Goal: Task Accomplishment & Management: Complete application form

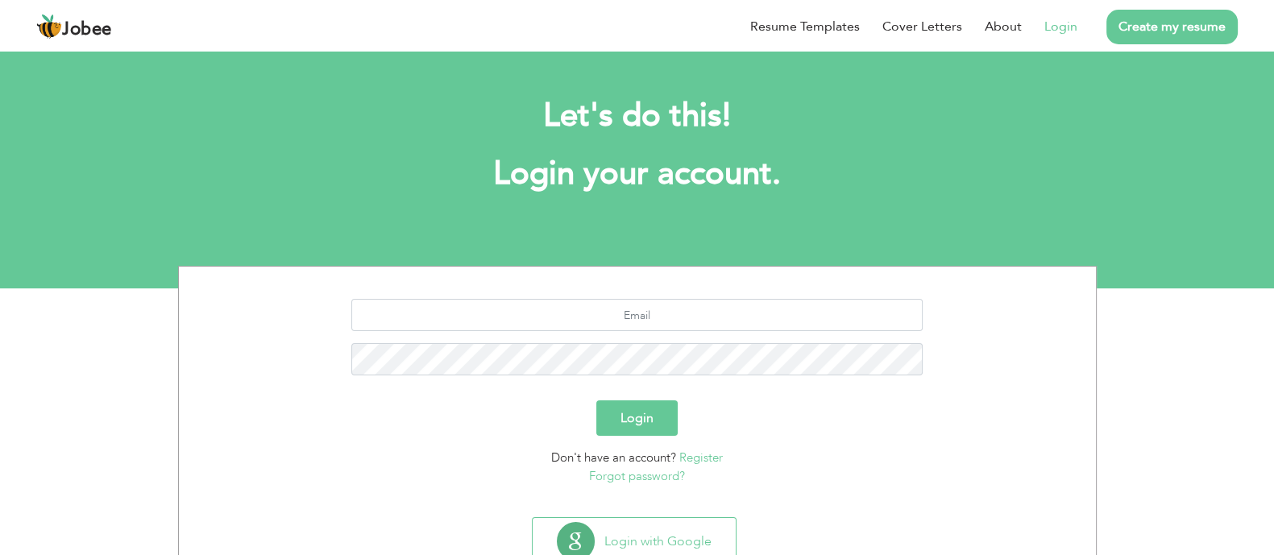
scroll to position [56, 0]
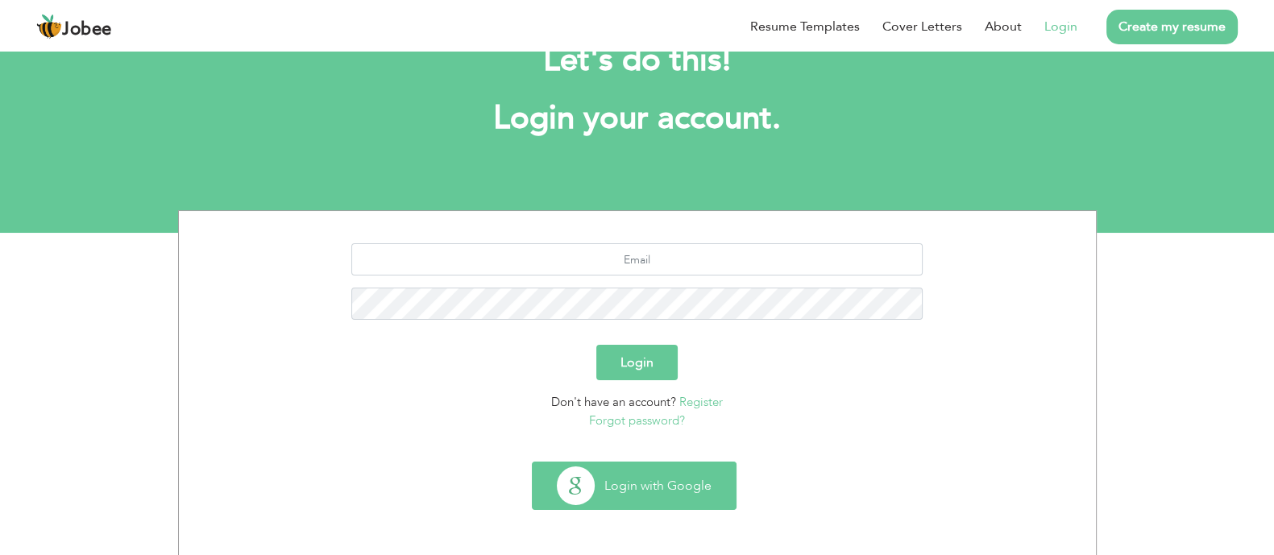
click at [655, 489] on button "Login with Google" at bounding box center [633, 485] width 203 height 47
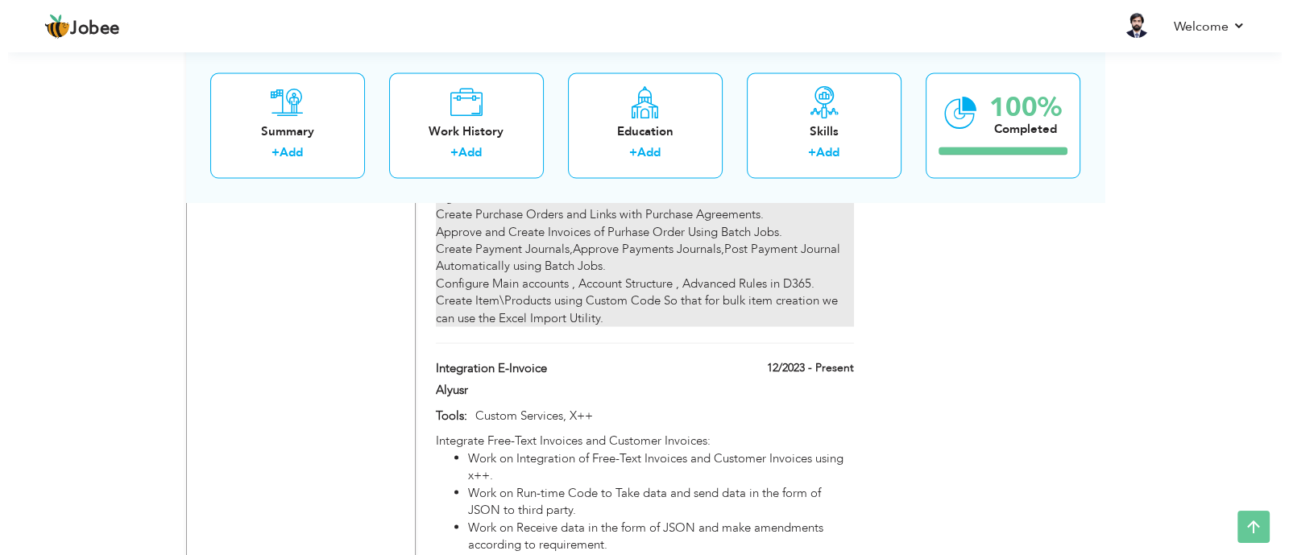
scroll to position [3826, 0]
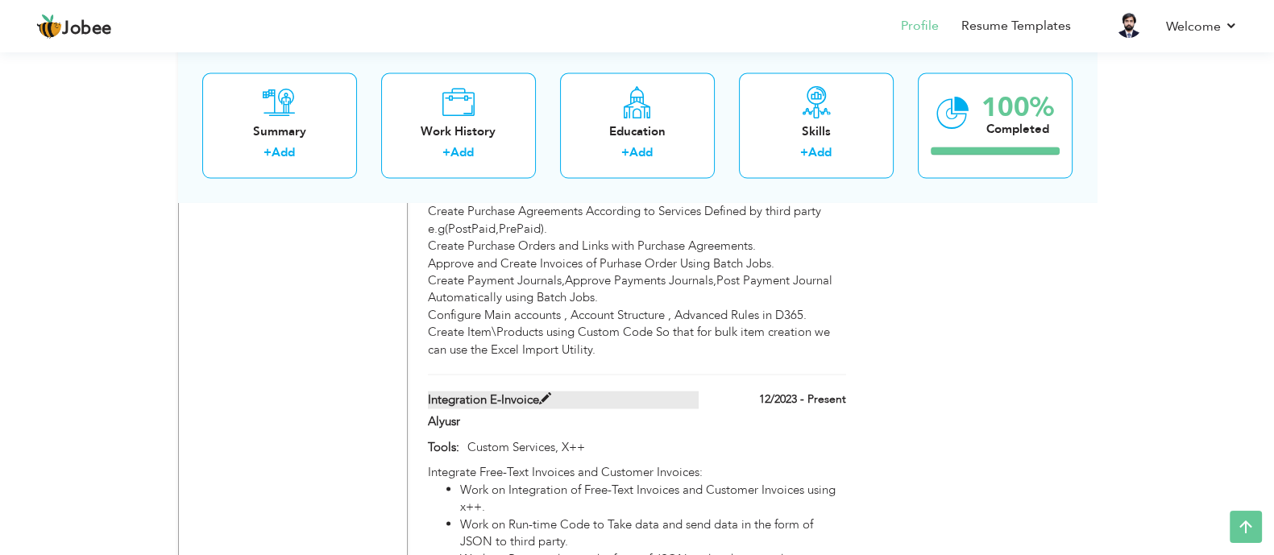
click at [547, 393] on span at bounding box center [545, 399] width 12 height 12
type input "Integration E-Invoice"
type input "Alyusr"
type input "12/2023"
type input "Custom Services, X++"
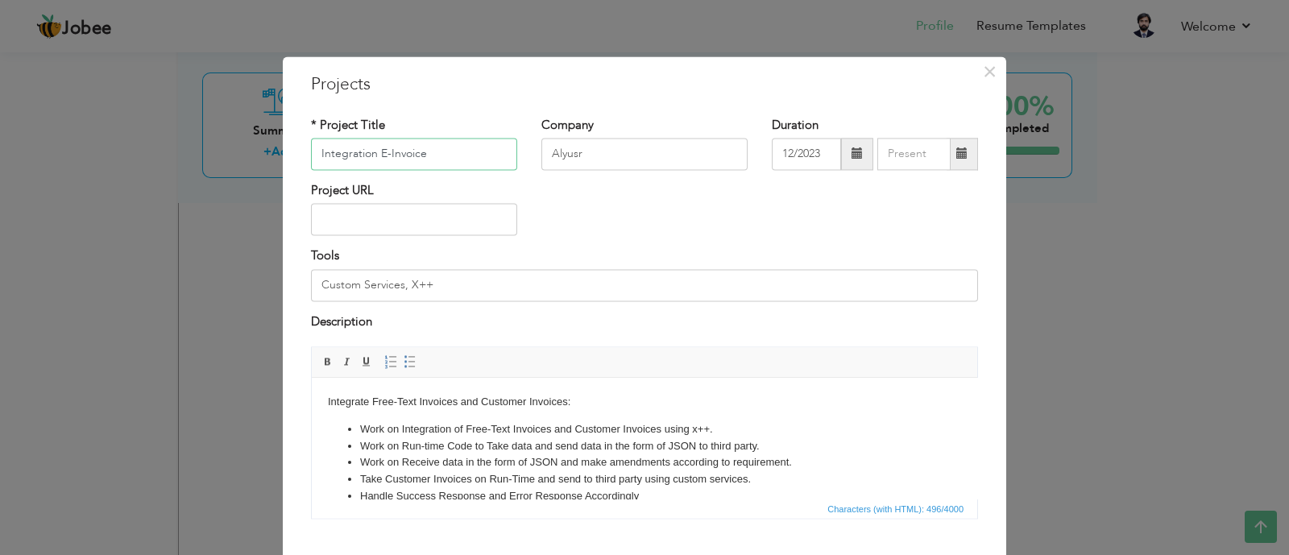
click at [371, 158] on input "Integration E-Invoice" at bounding box center [414, 154] width 206 height 32
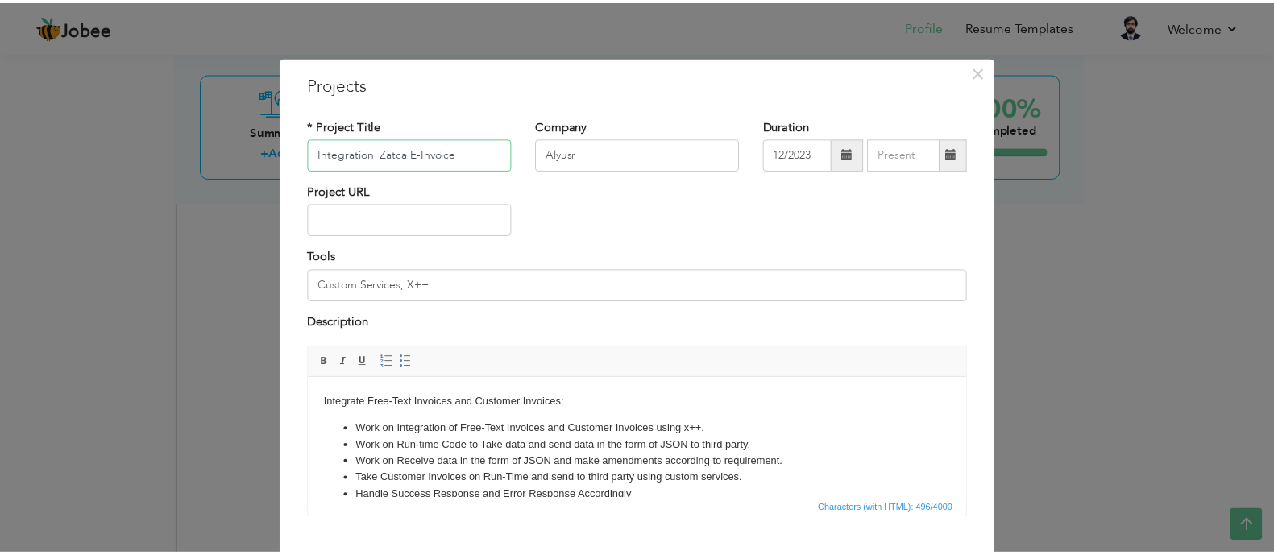
scroll to position [93, 0]
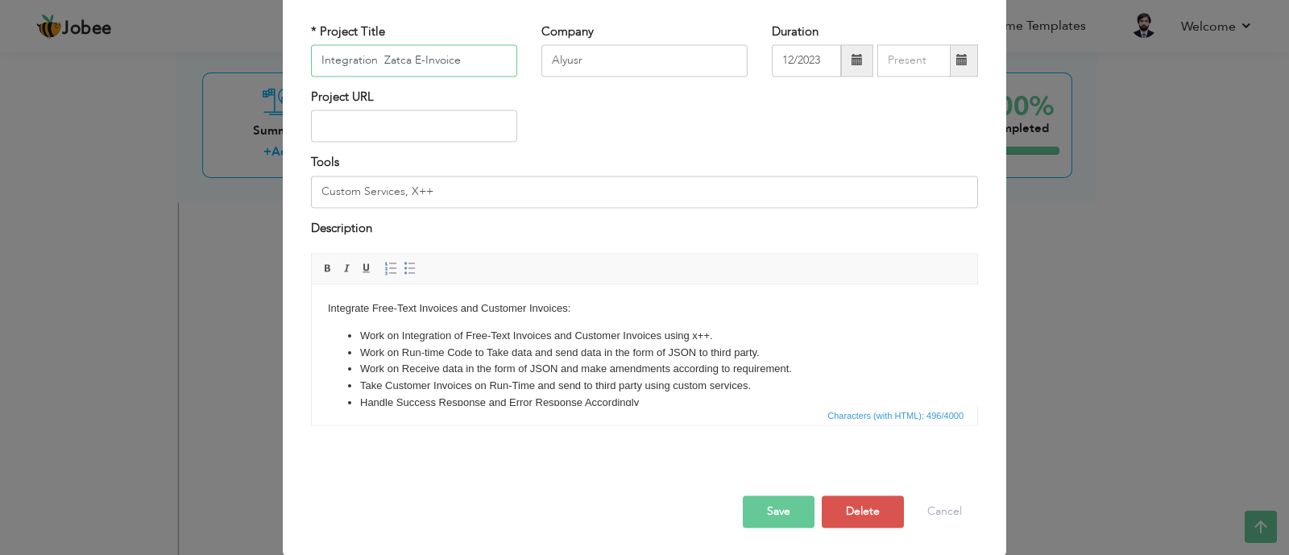
type input "Integration Zatca E-Invoice"
click at [785, 504] on button "Save" at bounding box center [779, 512] width 72 height 32
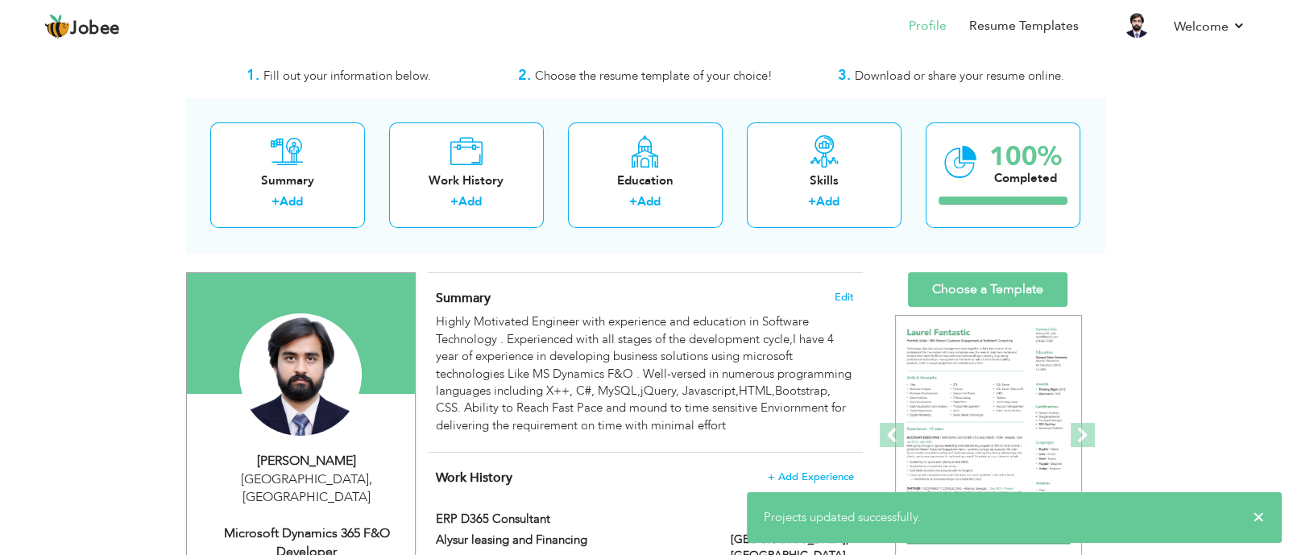
scroll to position [0, 0]
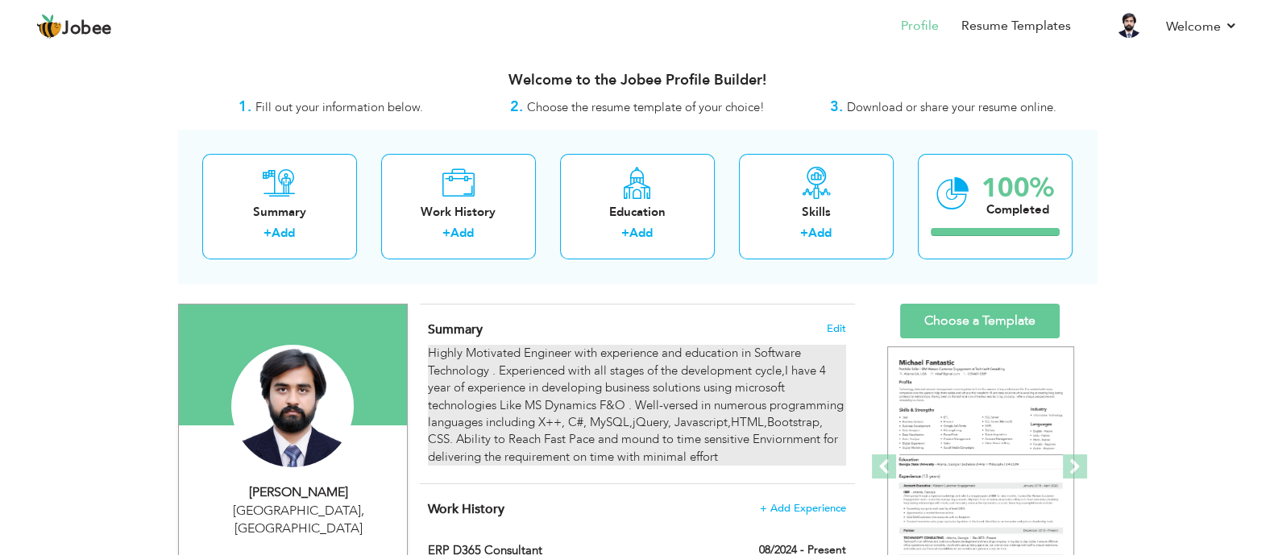
drag, startPoint x: 718, startPoint y: 457, endPoint x: 557, endPoint y: 424, distance: 164.5
click at [557, 424] on div "Highly Motivated Engineer with experience and education in Software Technology …" at bounding box center [636, 405] width 417 height 121
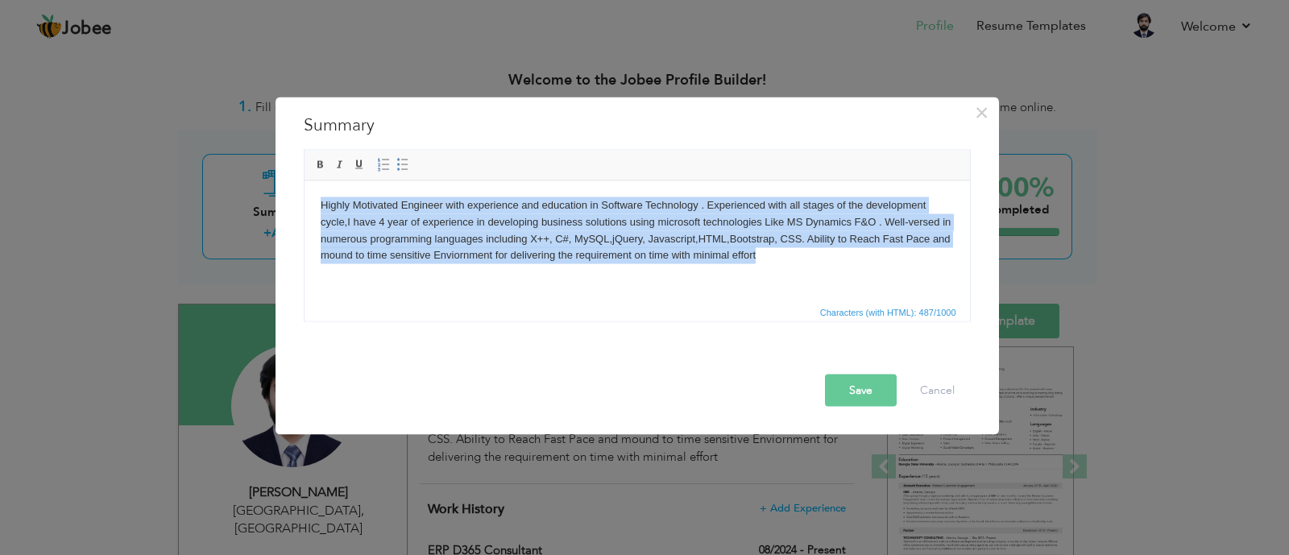
drag, startPoint x: 664, startPoint y: 249, endPoint x: 301, endPoint y: 204, distance: 365.3
click at [304, 204] on html "Highly Motivated Engineer with experience and education in Software Technology …" at bounding box center [636, 229] width 665 height 99
copy body "Highly Motivated Engineer with experience and education in Software Technology …"
click at [783, 266] on html "Highly Motivated Engineer with experience and education in Software Technology …" at bounding box center [636, 229] width 665 height 99
drag, startPoint x: 789, startPoint y: 262, endPoint x: 300, endPoint y: 209, distance: 491.0
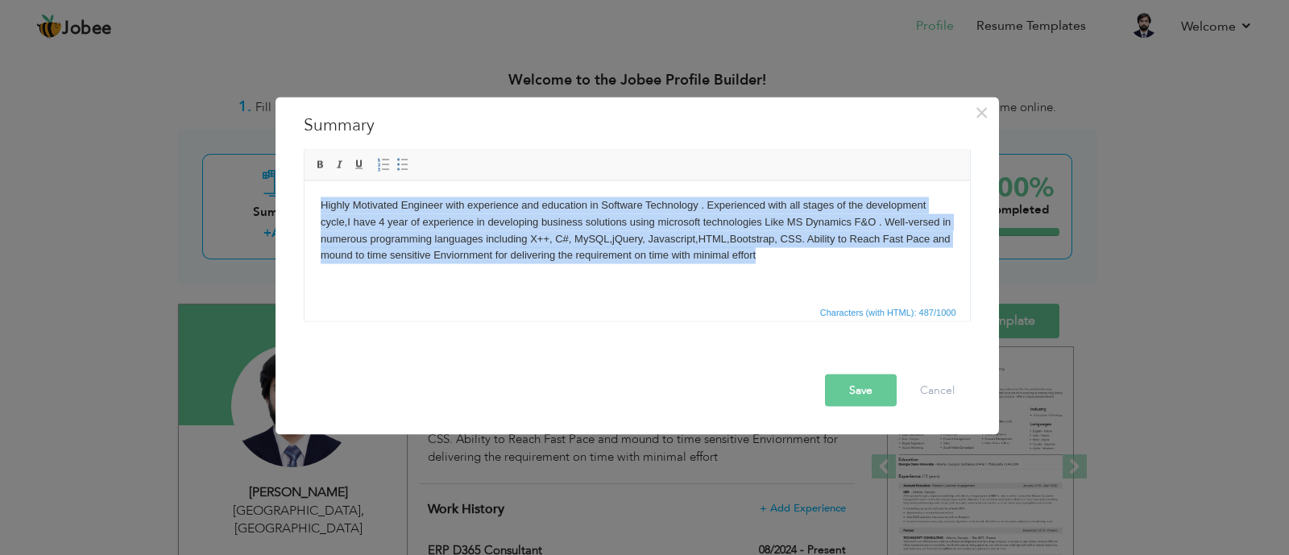
click at [304, 209] on html "Highly Motivated Engineer with experience and education in Software Technology …" at bounding box center [636, 229] width 665 height 99
click at [728, 271] on html "Highly Motivated Engineer with experience and education in Software Technology …" at bounding box center [636, 229] width 665 height 99
drag, startPoint x: 773, startPoint y: 252, endPoint x: 318, endPoint y: 199, distance: 457.4
click at [318, 199] on html "Highly Motivated Engineer with experience and education in Software Technology …" at bounding box center [636, 229] width 665 height 99
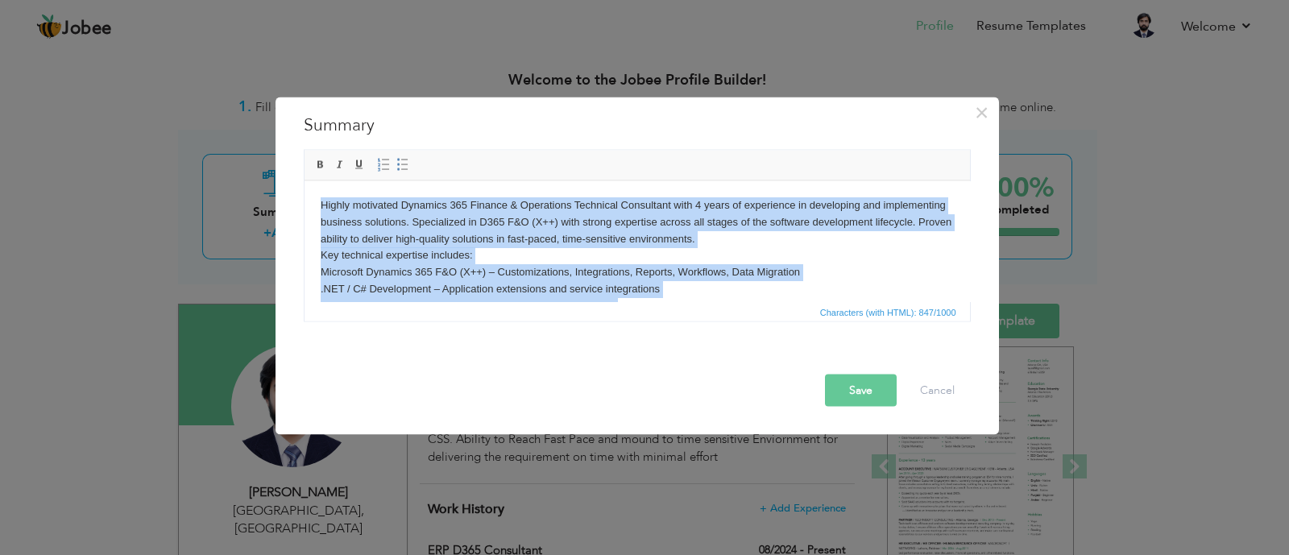
drag, startPoint x: 897, startPoint y: 276, endPoint x: 620, endPoint y: 350, distance: 286.9
click at [304, 180] on html "Highly motivated Dynamics 365 Finance & Operations Technical Consultant with 4 …" at bounding box center [636, 271] width 665 height 183
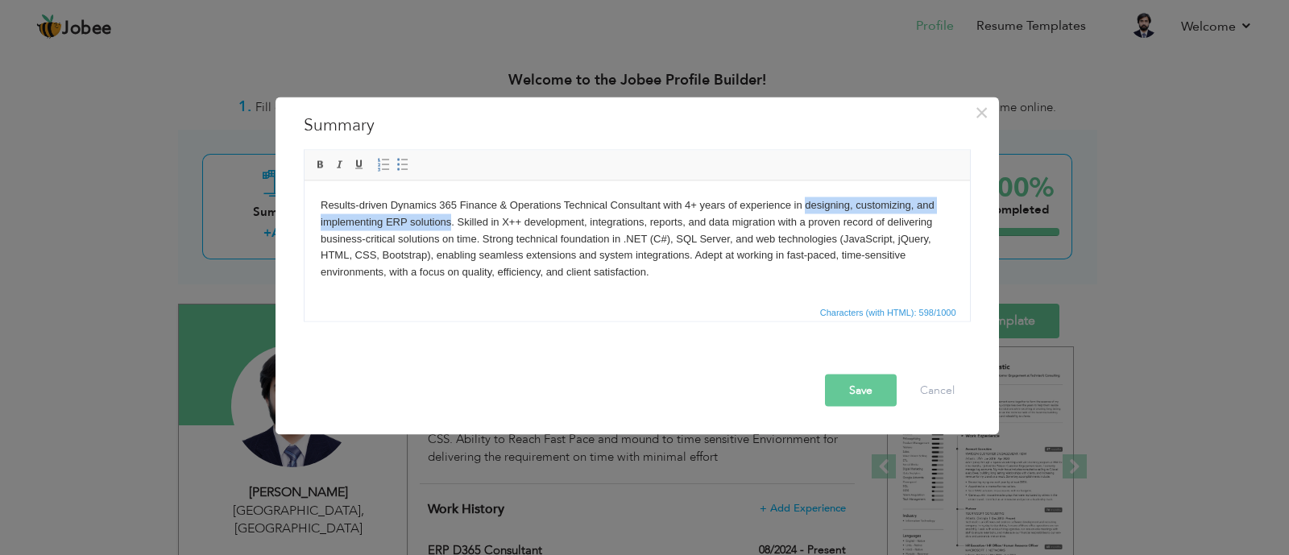
drag, startPoint x: 814, startPoint y: 206, endPoint x: 450, endPoint y: 226, distance: 364.7
click at [450, 226] on body "Results-driven Dynamics 365 Finance & Operations Technical Consultant with 4+ y…" at bounding box center [636, 239] width 633 height 84
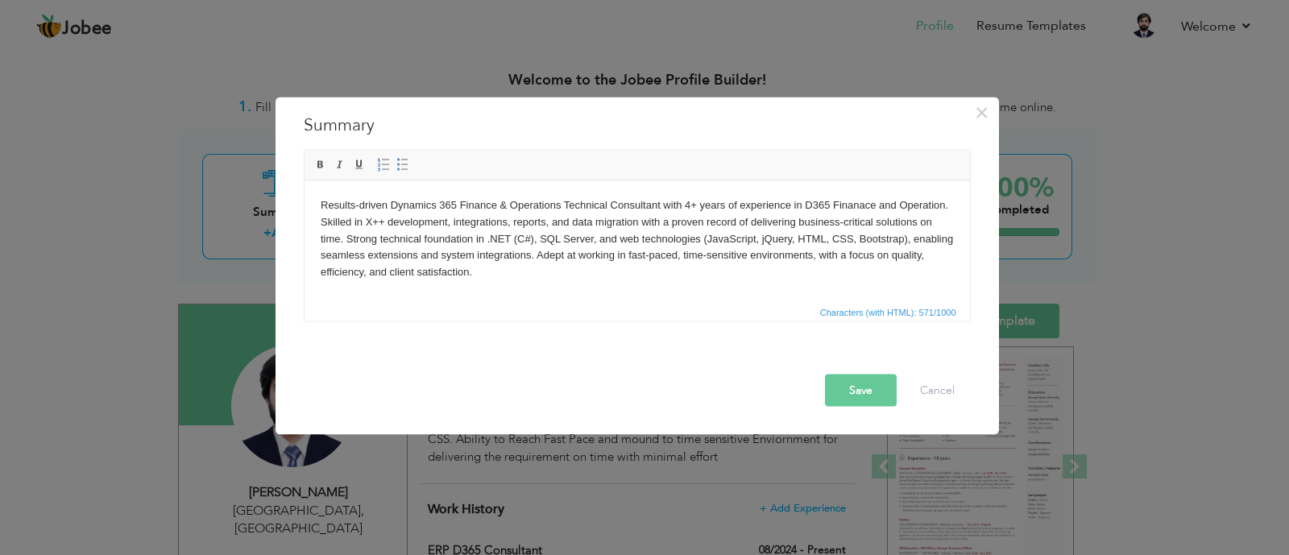
click at [843, 382] on button "Save" at bounding box center [861, 390] width 72 height 32
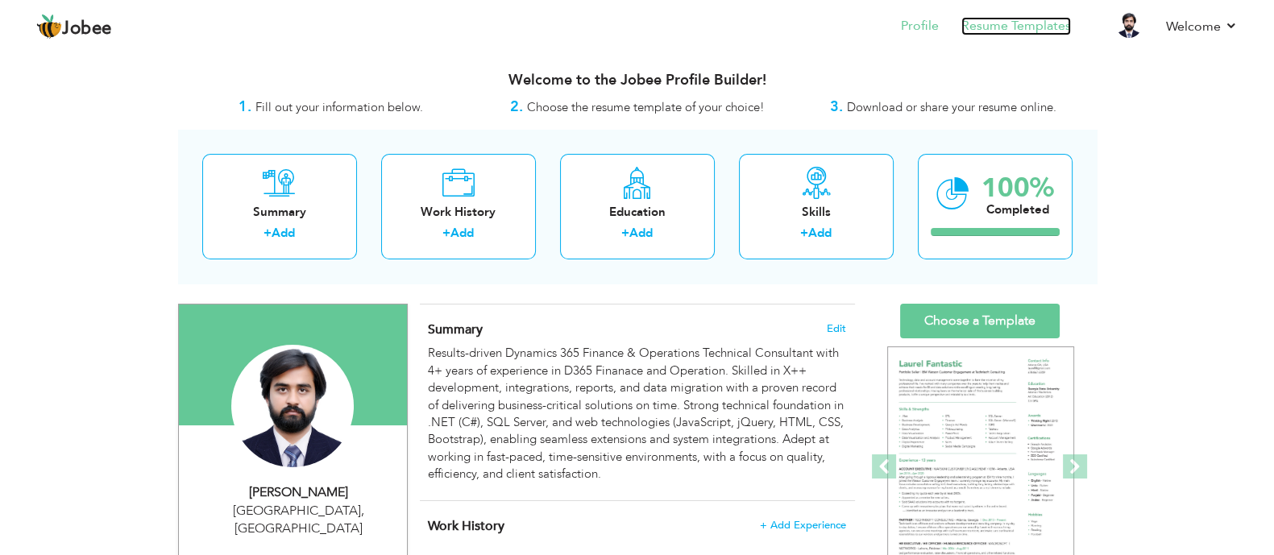
click at [994, 28] on link "Resume Templates" at bounding box center [1016, 26] width 110 height 19
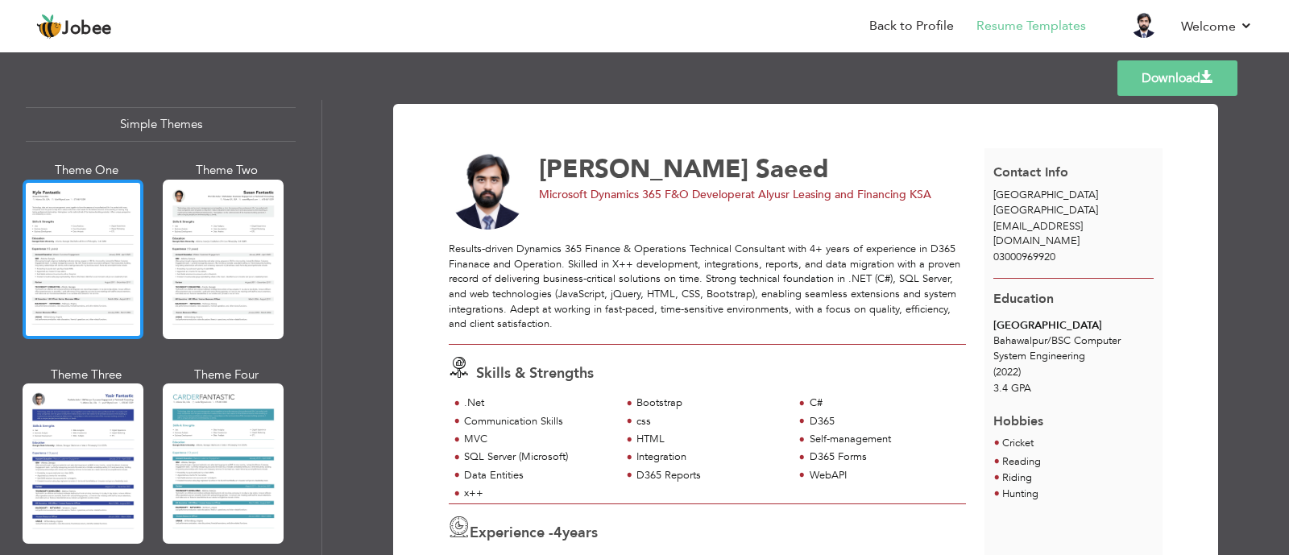
scroll to position [2836, 0]
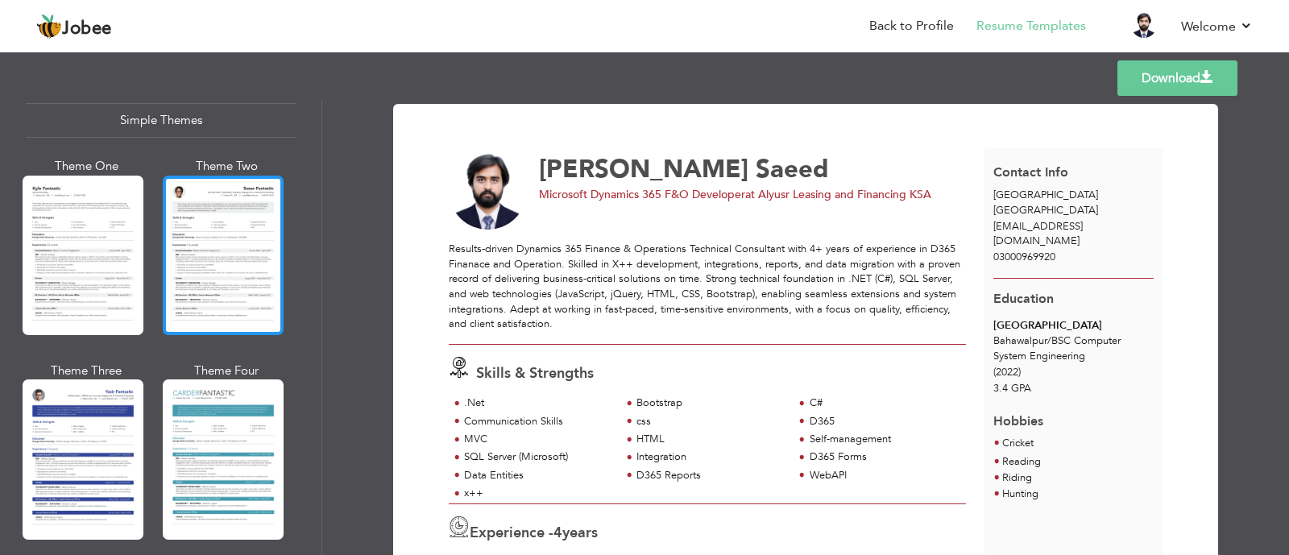
click at [221, 251] on div at bounding box center [223, 256] width 121 height 160
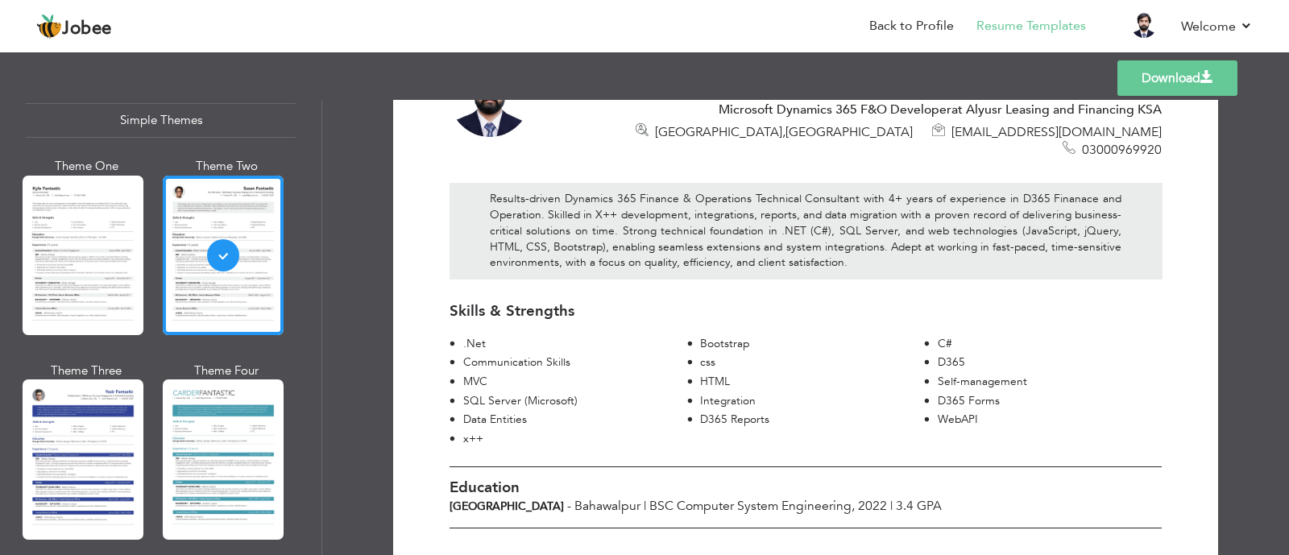
scroll to position [0, 0]
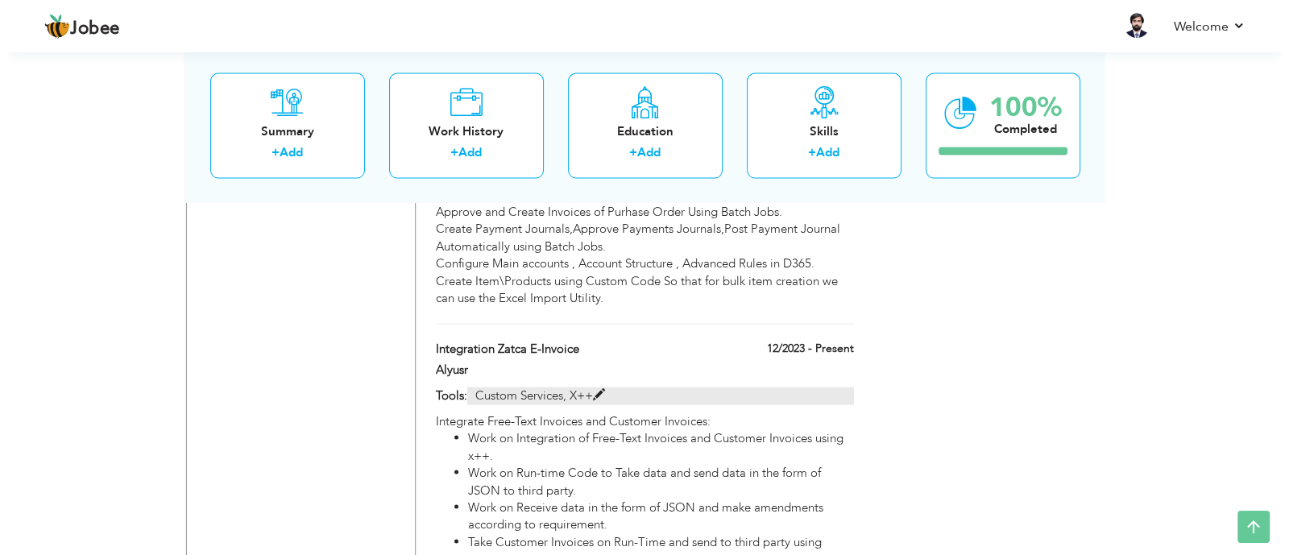
scroll to position [3927, 0]
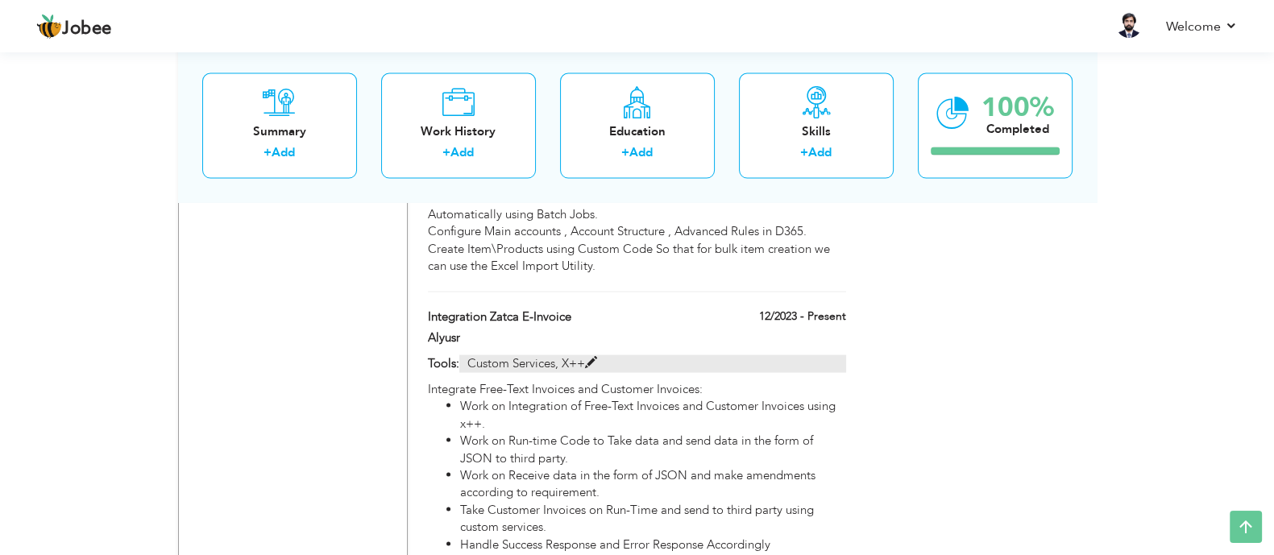
click at [590, 357] on span at bounding box center [591, 363] width 12 height 12
type input "Integration Zatca E-Invoice"
type input "Alyusr"
type input "12/2023"
type input "Custom Services, X++"
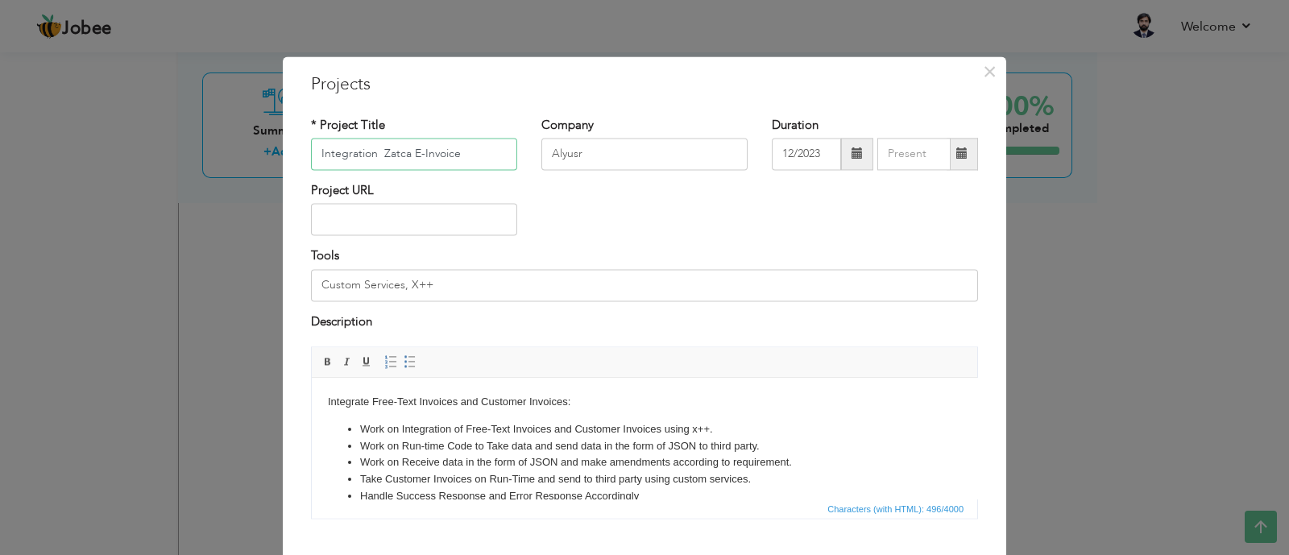
scroll to position [93, 0]
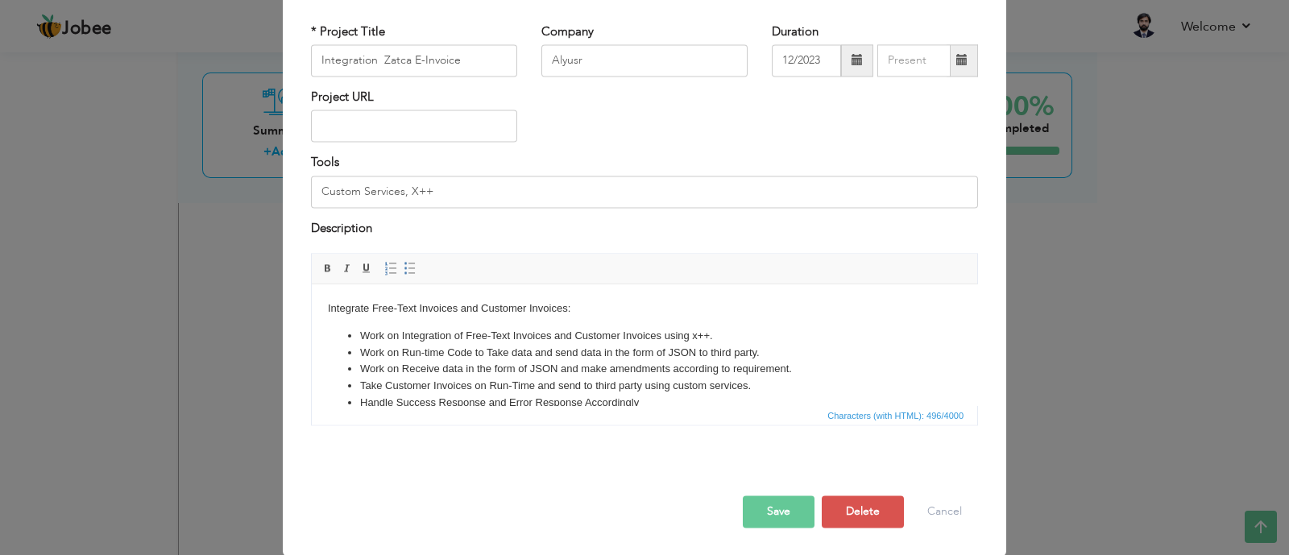
click at [646, 399] on li "Handle Success Response and Error Response Accordingly" at bounding box center [644, 403] width 569 height 17
drag, startPoint x: 656, startPoint y: 383, endPoint x: 591, endPoint y: 568, distance: 196.2
click at [312, 284] on html "Integrate Free-Text Invoices and Customer Invoices: Work on Integration of Free…" at bounding box center [644, 355] width 665 height 143
copy body "Integrate Free-Text Invoices and Customer Invoices: Work on Integration of Free…"
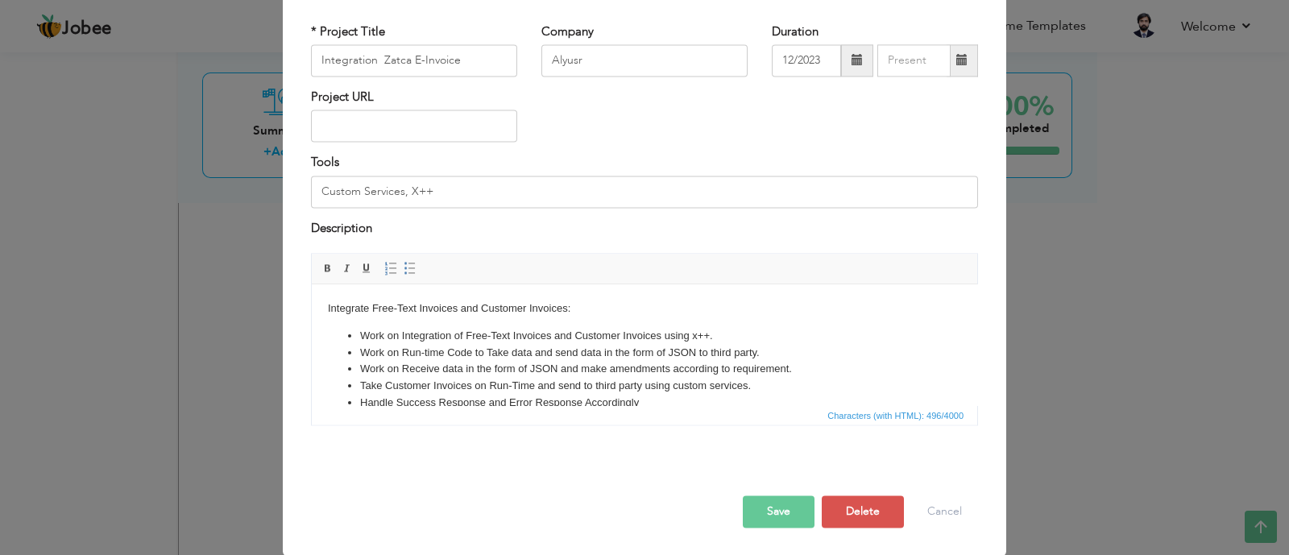
click at [732, 386] on li "Take Customer Invoices on Run-Time and send to third party using custom service…" at bounding box center [644, 386] width 569 height 17
drag, startPoint x: 673, startPoint y: 387, endPoint x: 305, endPoint y: 281, distance: 383.7
click at [312, 284] on html "Integrate Free-Text Invoices and Customer Invoices: Work on Integration of Free…" at bounding box center [644, 355] width 665 height 143
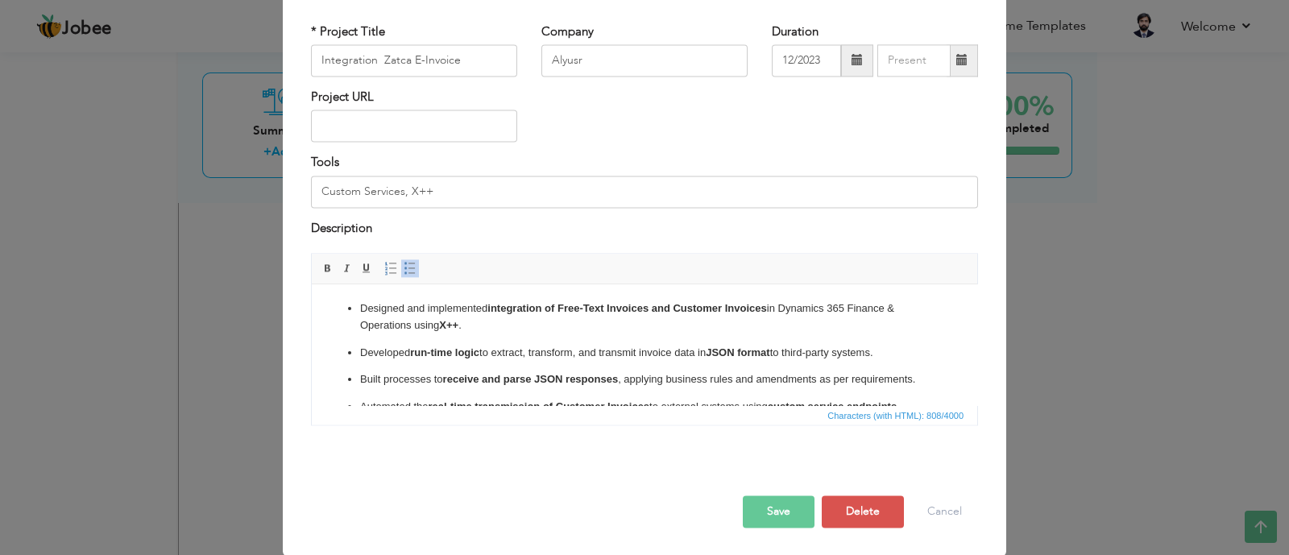
scroll to position [87, 0]
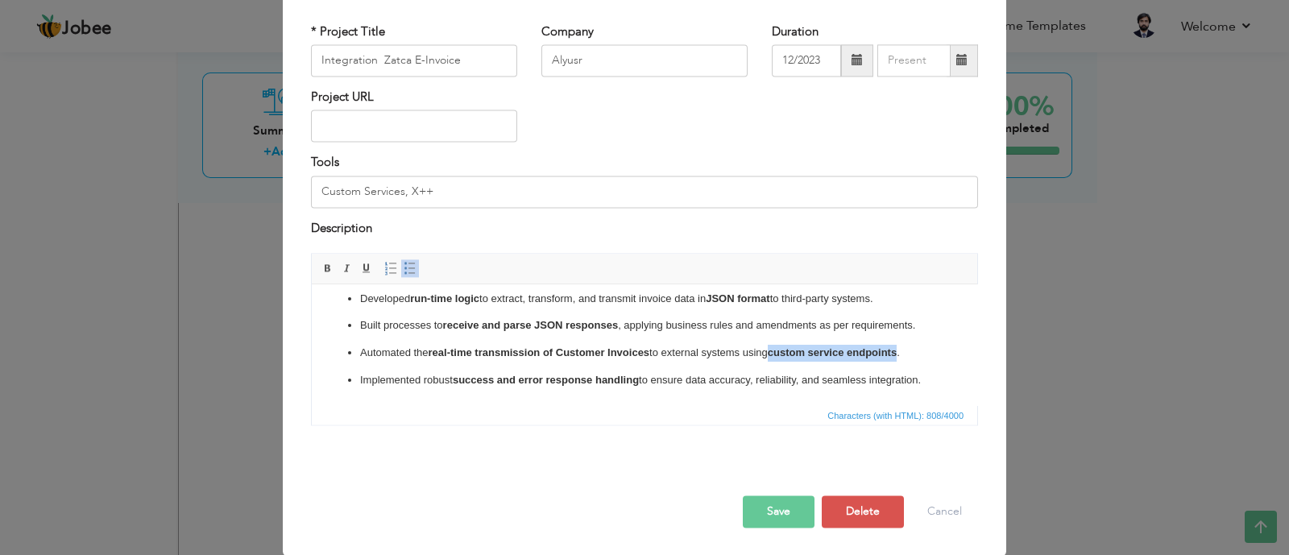
drag, startPoint x: 782, startPoint y: 337, endPoint x: 903, endPoint y: 336, distance: 120.8
click at [897, 346] on strong "custom service endpoints" at bounding box center [832, 352] width 129 height 12
click at [778, 520] on button "Save" at bounding box center [779, 512] width 72 height 32
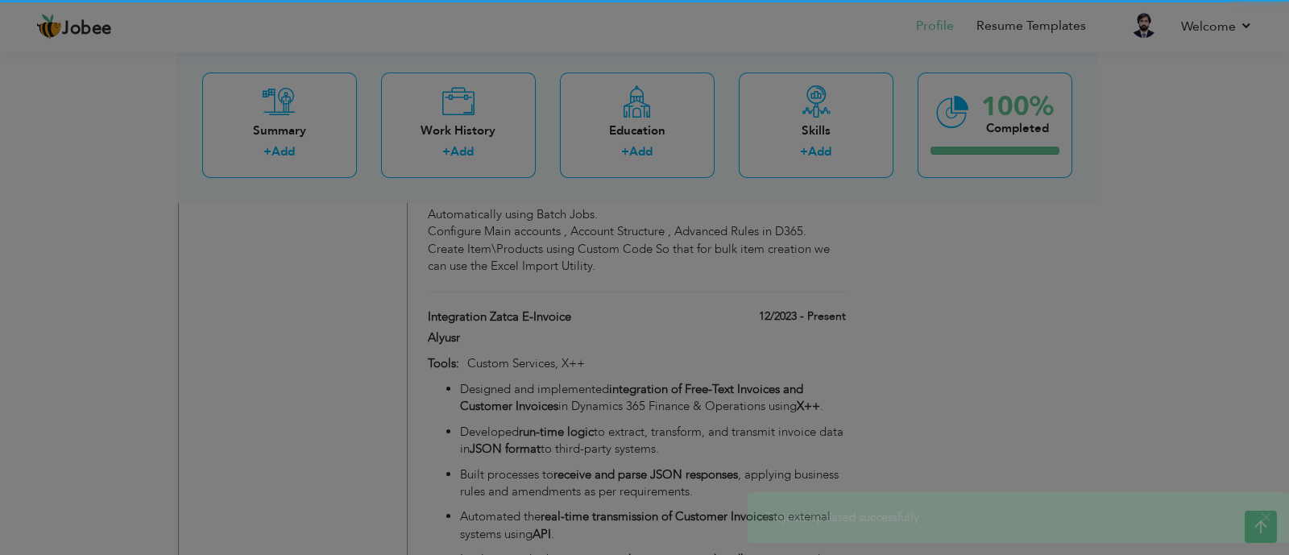
scroll to position [0, 0]
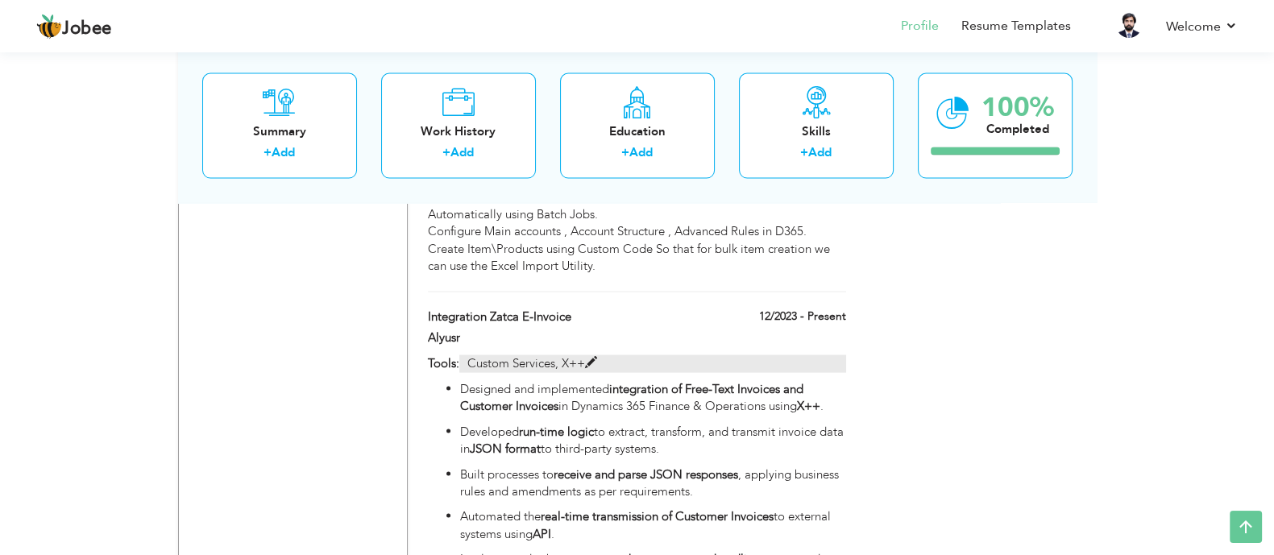
click at [590, 357] on span at bounding box center [591, 363] width 12 height 12
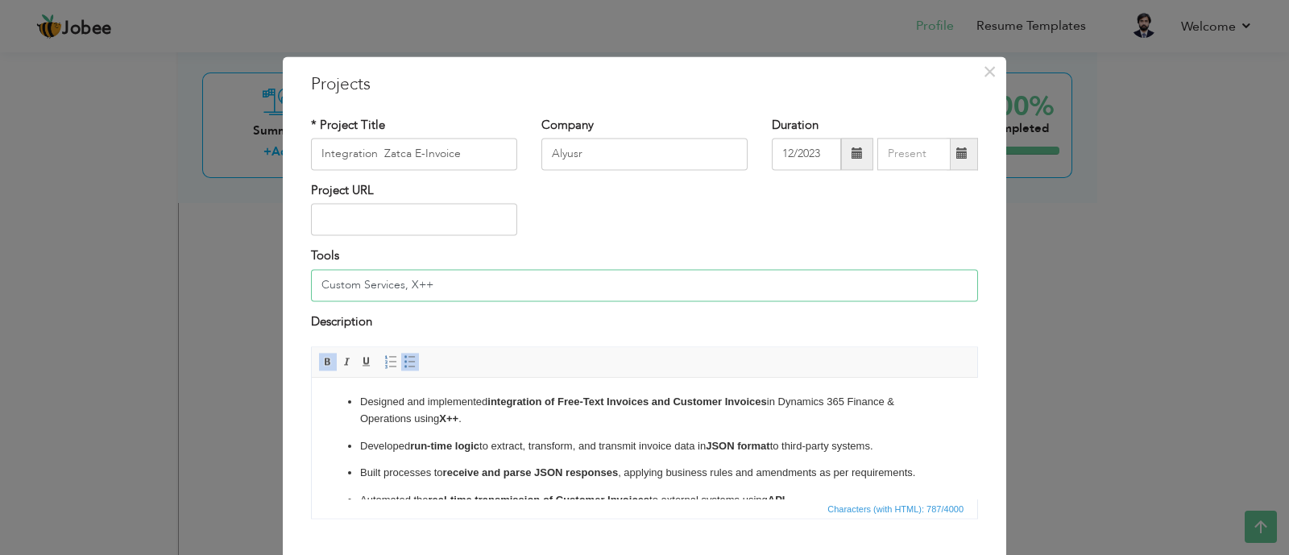
drag, startPoint x: 395, startPoint y: 288, endPoint x: 293, endPoint y: 283, distance: 101.6
click at [299, 283] on div "Tools Custom Services, X++" at bounding box center [644, 280] width 691 height 65
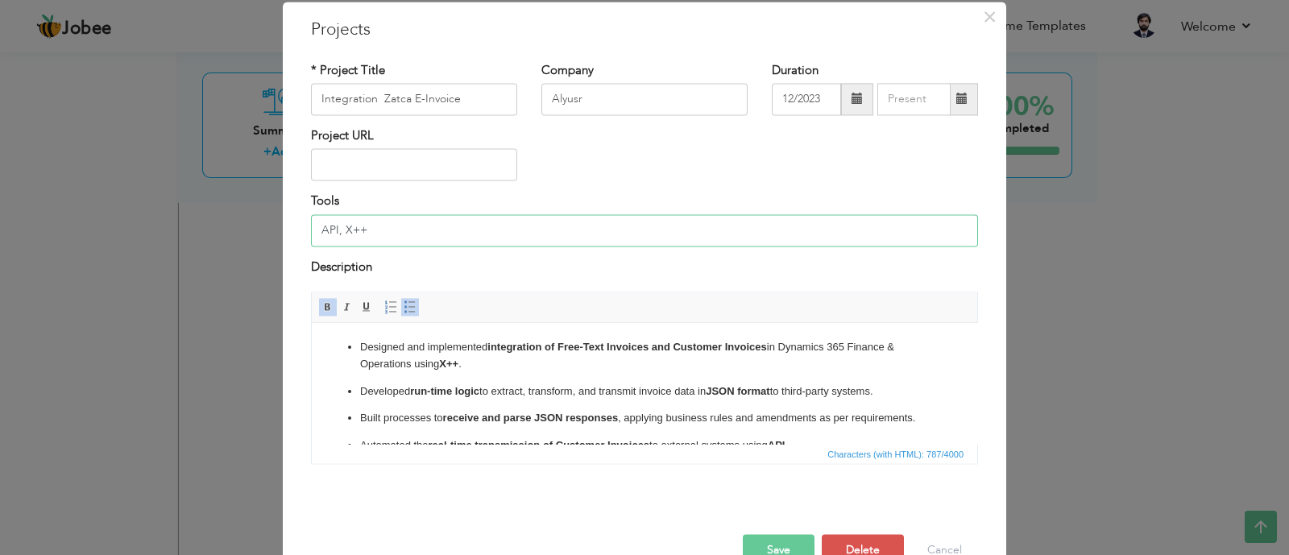
scroll to position [93, 0]
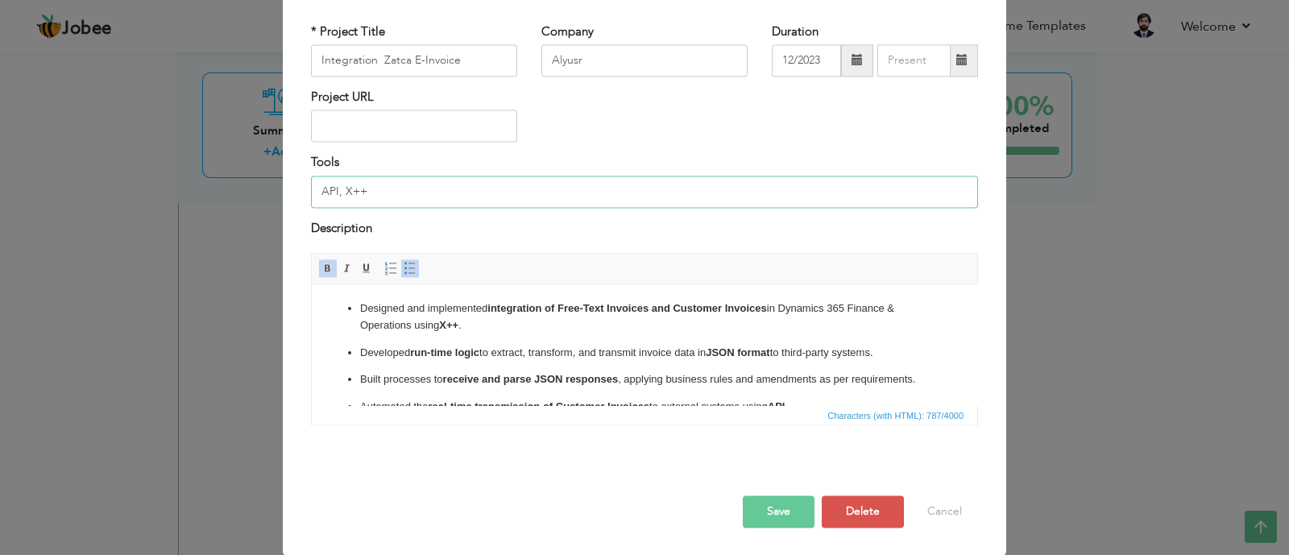
type input "API, X++"
click at [765, 506] on button "Save" at bounding box center [779, 512] width 72 height 32
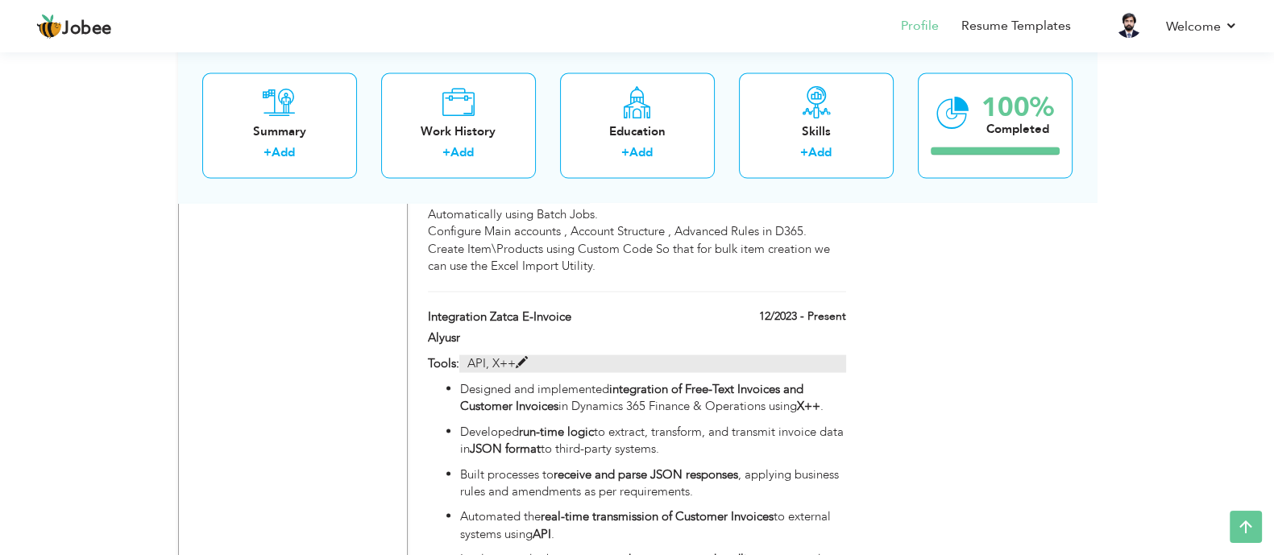
click at [522, 357] on span at bounding box center [522, 363] width 12 height 12
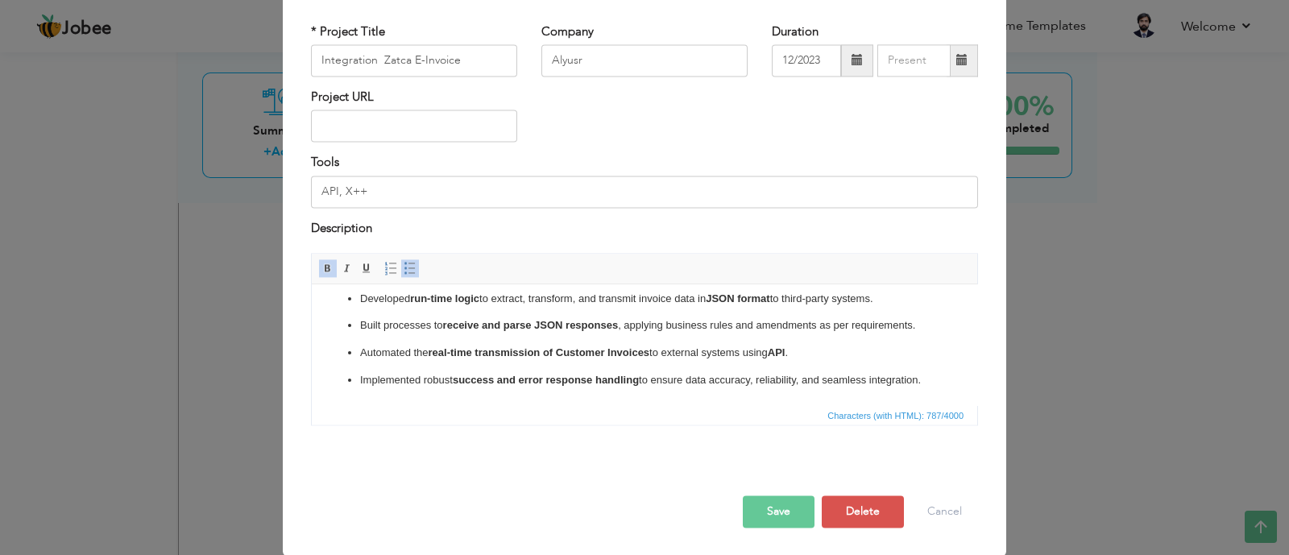
click at [777, 499] on button "Save" at bounding box center [779, 512] width 72 height 32
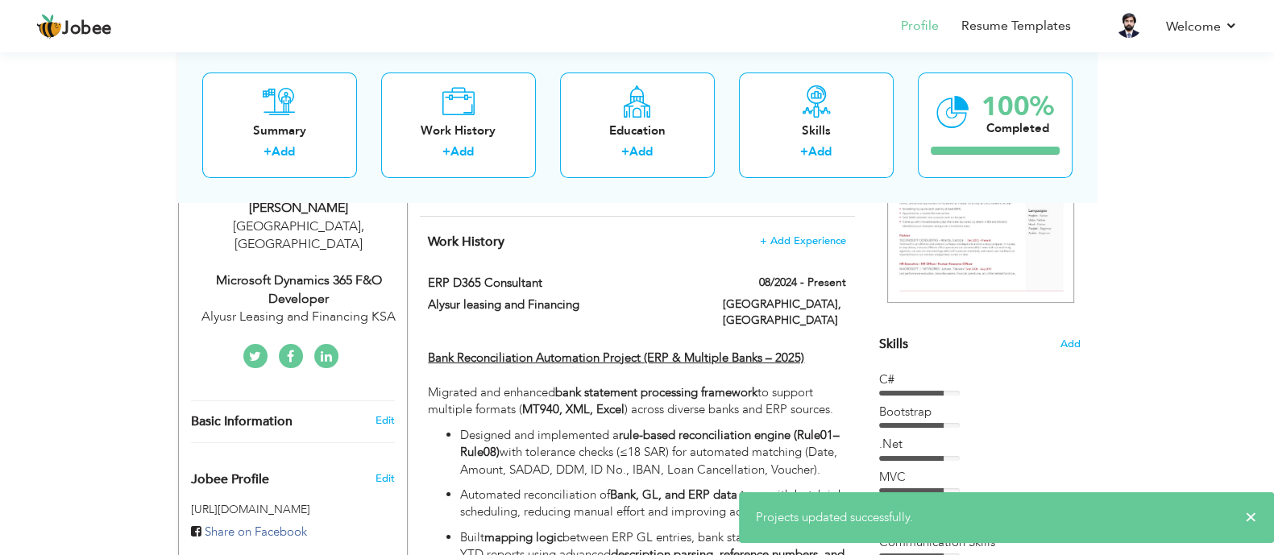
scroll to position [0, 0]
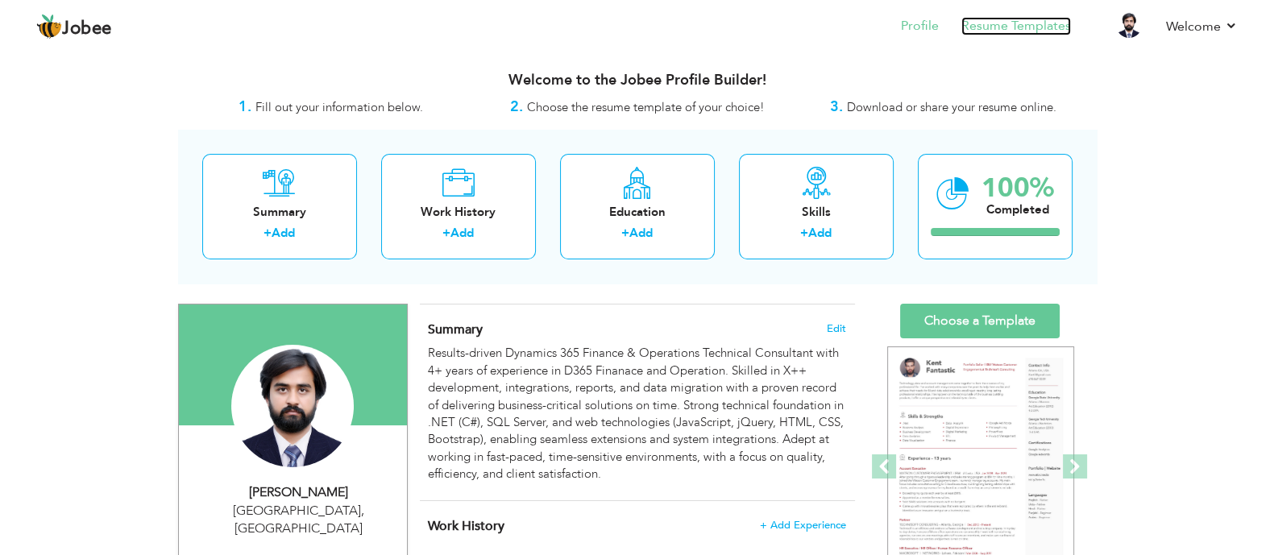
click at [1010, 22] on link "Resume Templates" at bounding box center [1016, 26] width 110 height 19
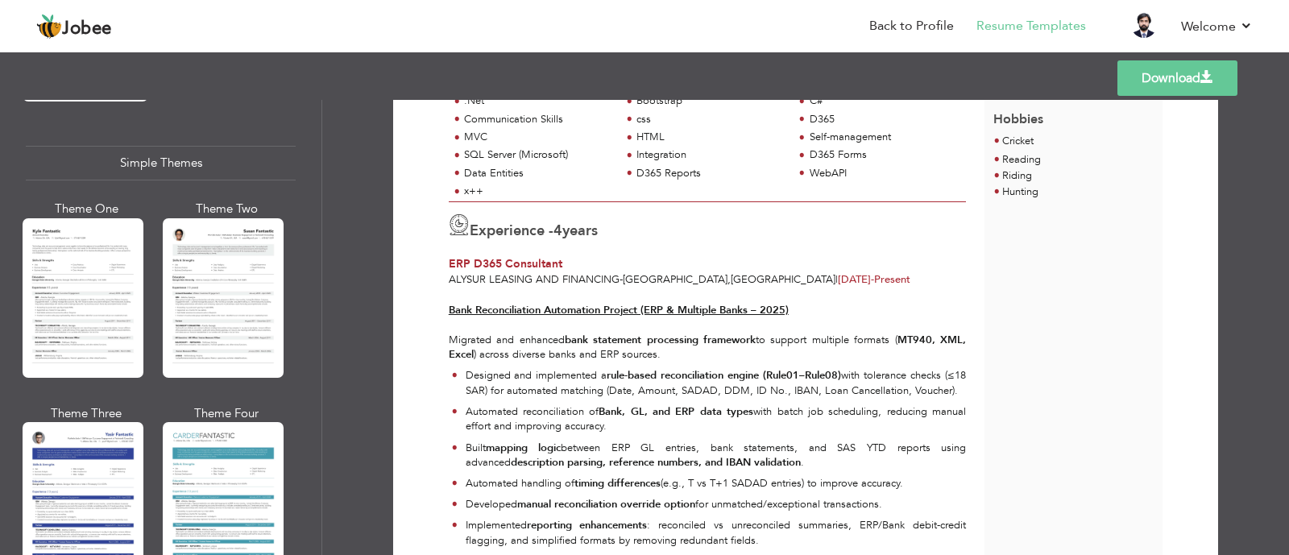
scroll to position [2819, 0]
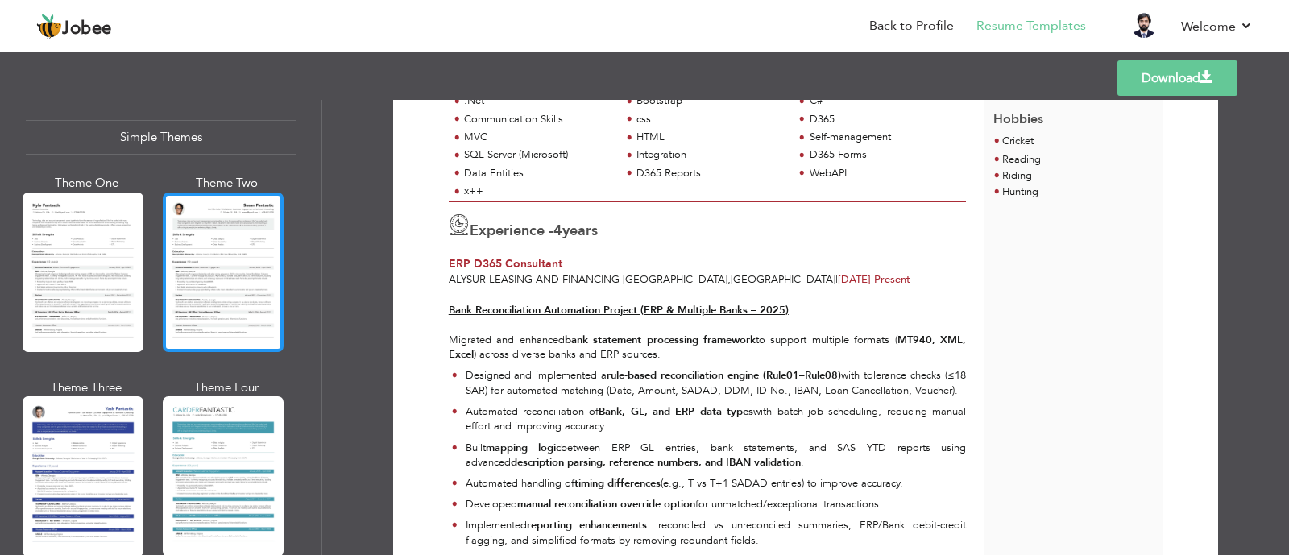
click at [242, 261] on div at bounding box center [223, 273] width 121 height 160
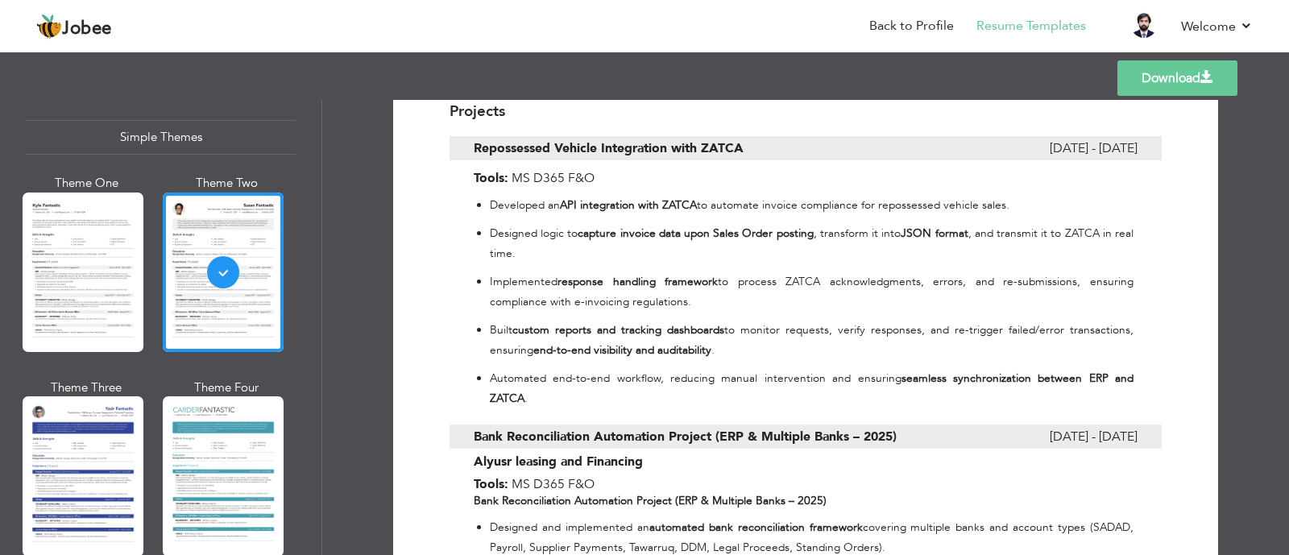
scroll to position [2417, 0]
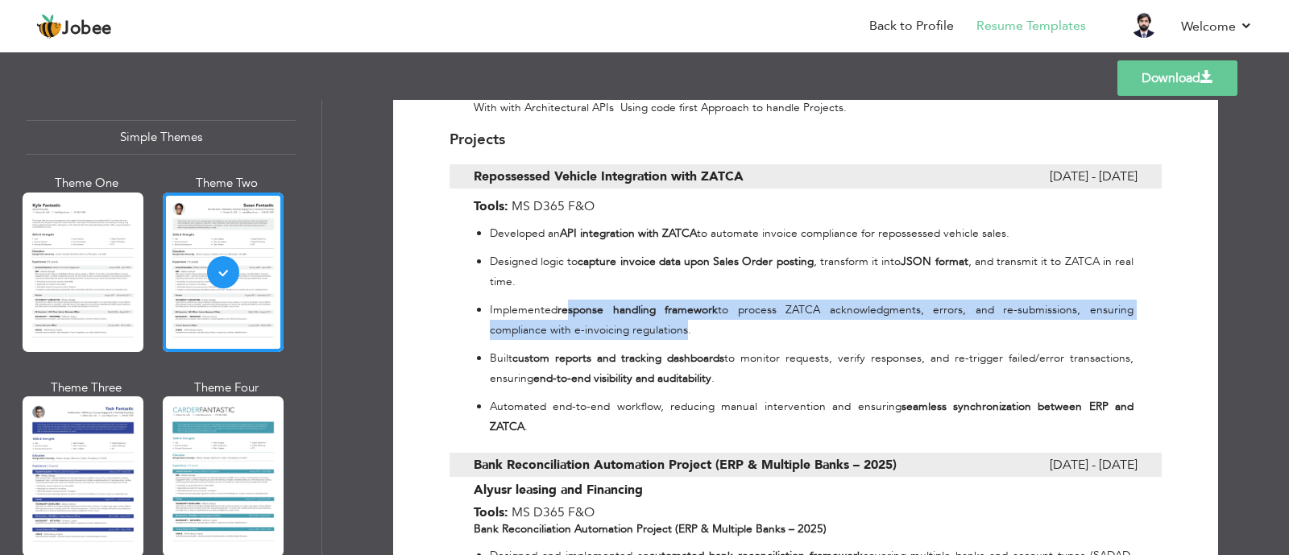
drag, startPoint x: 569, startPoint y: 296, endPoint x: 677, endPoint y: 316, distance: 110.5
click at [677, 316] on p "Implemented response handling framework to process ZATCA acknowledgments, error…" at bounding box center [812, 320] width 644 height 40
click at [678, 316] on p "Implemented response handling framework to process ZATCA acknowledgments, error…" at bounding box center [812, 320] width 644 height 40
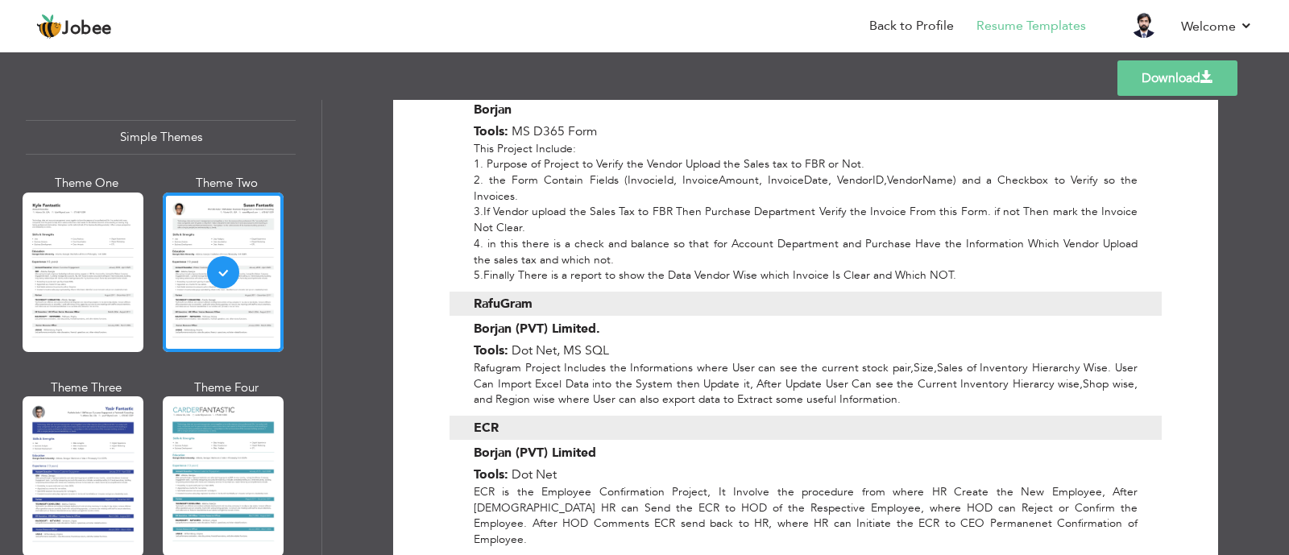
scroll to position [5188, 0]
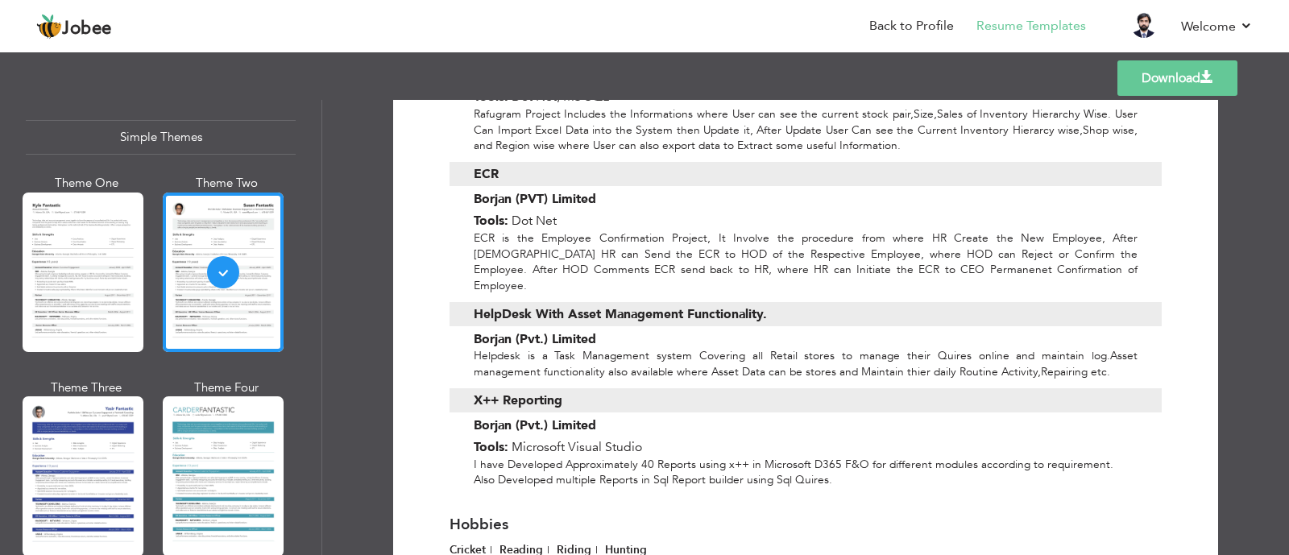
click at [1152, 86] on link "Download" at bounding box center [1177, 77] width 120 height 35
